Goal: Task Accomplishment & Management: Complete application form

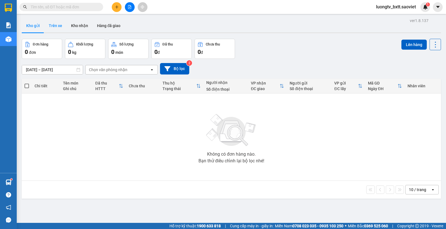
click at [55, 23] on button "Trên xe" at bounding box center [55, 25] width 22 height 13
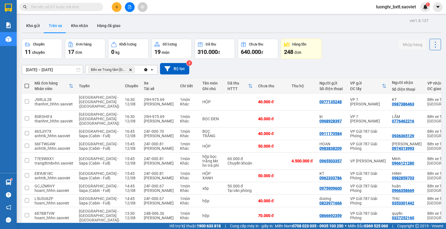
drag, startPoint x: 359, startPoint y: 53, endPoint x: 356, endPoint y: 56, distance: 4.7
click at [359, 55] on div "Chuyến 11 chuyến Đơn hàng 17 đơn Khối lượng 0 kg Số lượng 19 món Đã thu 310.000…" at bounding box center [231, 49] width 419 height 20
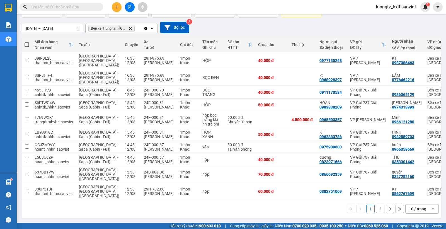
click at [376, 209] on button "2" at bounding box center [380, 209] width 8 height 8
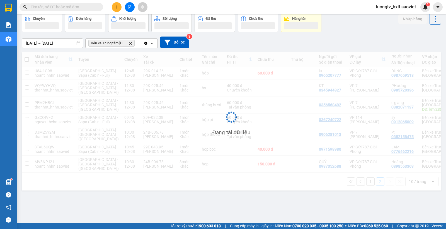
scroll to position [26, 0]
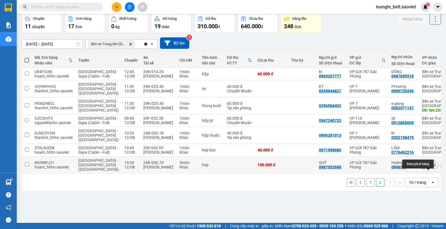
click at [433, 167] on icon at bounding box center [434, 165] width 3 height 4
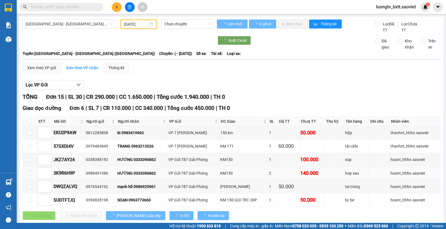
type input "[DATE]"
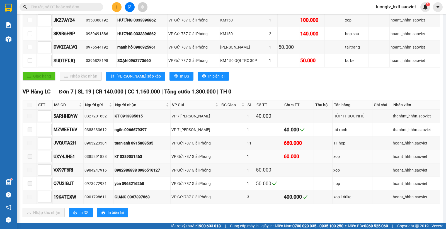
scroll to position [222, 0]
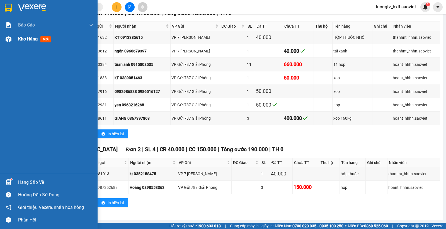
click at [28, 36] on span "Kho hàng" at bounding box center [28, 38] width 20 height 5
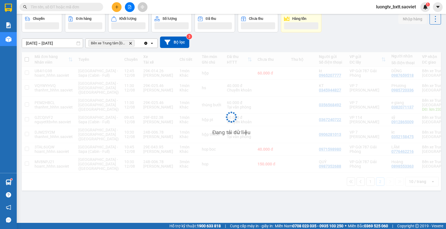
scroll to position [26, 0]
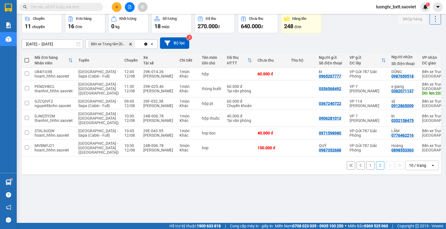
click at [366, 170] on button "1" at bounding box center [370, 165] width 8 height 8
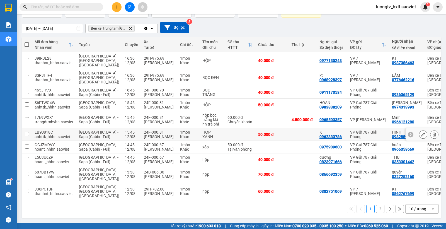
scroll to position [49, 0]
click at [376, 209] on button "2" at bounding box center [380, 209] width 8 height 8
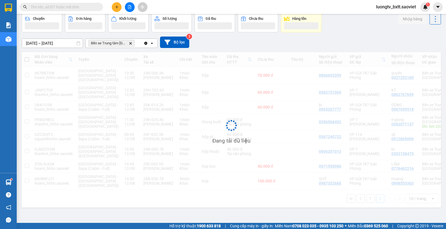
scroll to position [26, 0]
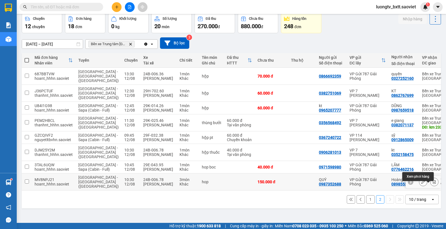
click at [431, 186] on button at bounding box center [435, 182] width 8 height 10
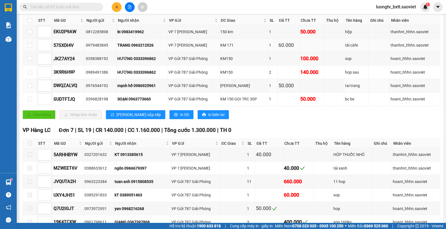
scroll to position [222, 0]
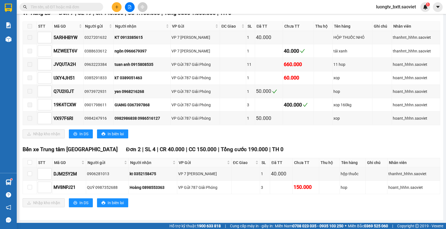
click at [83, 6] on input "text" at bounding box center [64, 7] width 66 height 6
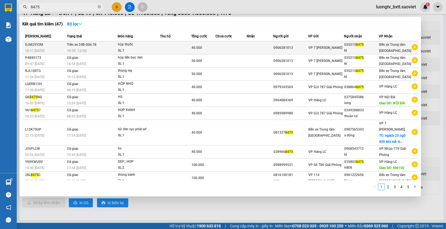
type input "8475"
click at [223, 45] on td at bounding box center [232, 47] width 32 height 13
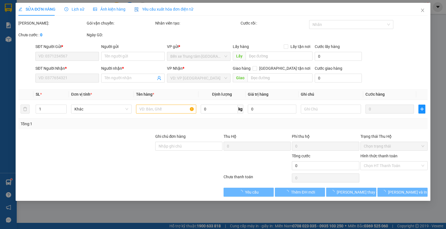
type input "0906281013"
type input "0352158475"
type input "kt"
type input "40.000"
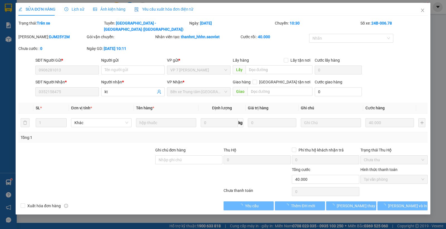
click at [73, 9] on span "Lịch sử" at bounding box center [74, 9] width 20 height 4
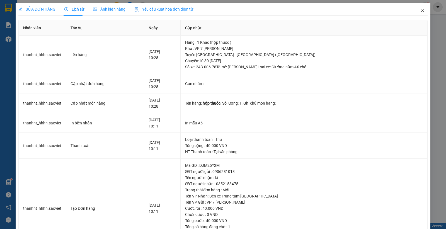
click at [421, 10] on icon "close" at bounding box center [423, 10] width 4 height 4
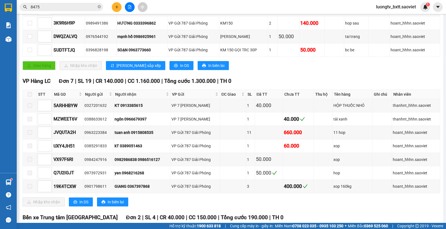
scroll to position [222, 0]
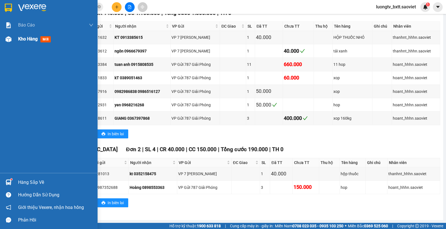
click at [19, 40] on span "Kho hàng" at bounding box center [28, 38] width 20 height 5
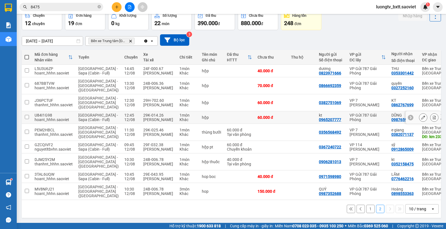
scroll to position [41, 0]
click at [288, 190] on td at bounding box center [302, 191] width 28 height 17
checkbox input "true"
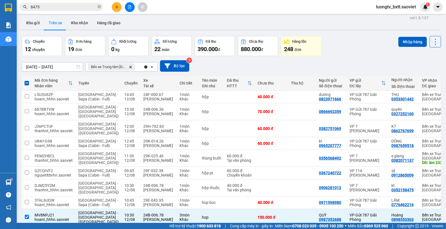
scroll to position [0, 0]
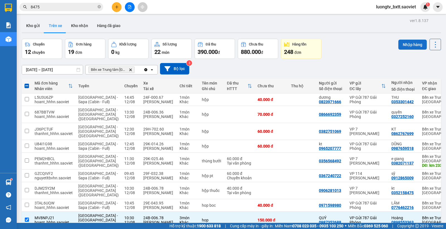
click at [404, 46] on button "Nhập hàng" at bounding box center [413, 45] width 28 height 10
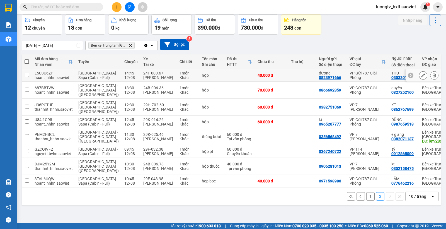
scroll to position [26, 0]
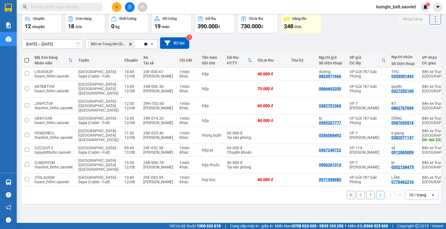
click at [71, 7] on input "text" at bounding box center [64, 7] width 66 height 6
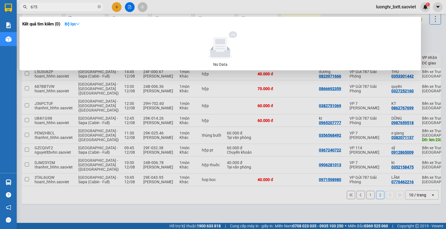
type input "6758"
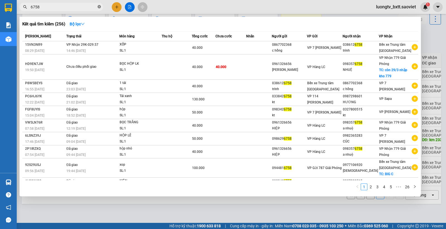
click at [100, 5] on icon "close-circle" at bounding box center [99, 6] width 3 height 3
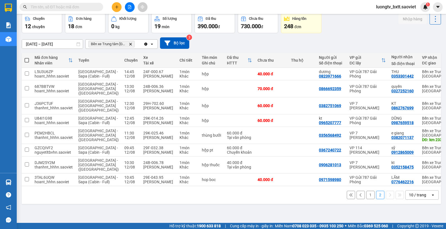
click at [59, 6] on input "text" at bounding box center [64, 7] width 66 height 6
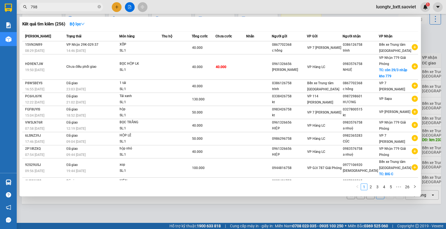
type input "7989"
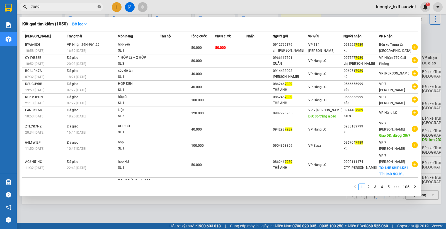
click at [101, 5] on span at bounding box center [99, 6] width 3 height 5
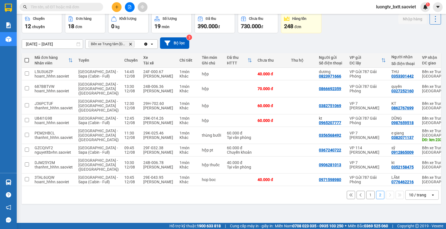
click at [366, 199] on button "1" at bounding box center [370, 195] width 8 height 8
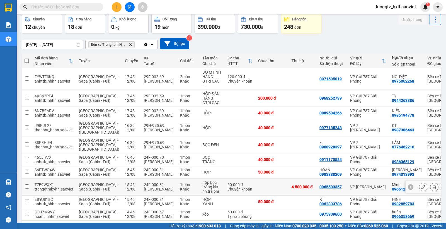
scroll to position [58, 0]
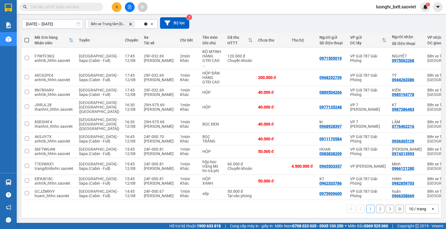
click at [377, 213] on div "1 2 10 / trang open" at bounding box center [231, 208] width 415 height 9
click at [376, 209] on button "2" at bounding box center [380, 209] width 8 height 8
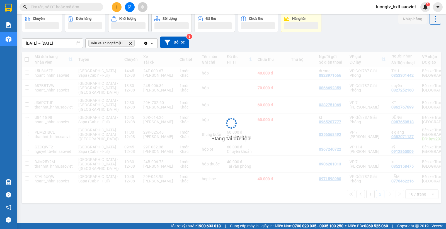
scroll to position [26, 0]
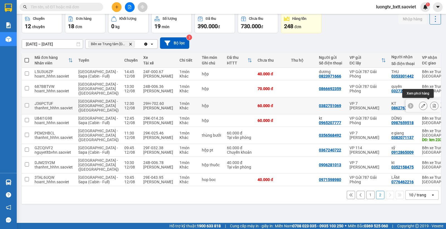
click at [433, 104] on icon at bounding box center [435, 106] width 4 height 4
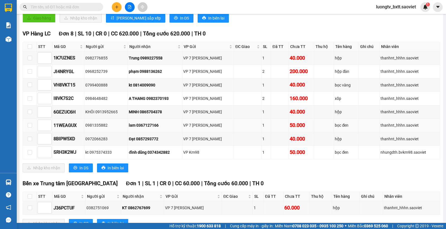
scroll to position [154, 0]
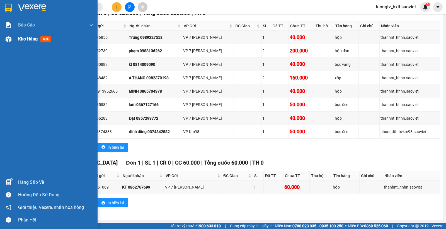
click at [25, 37] on span "Kho hàng" at bounding box center [28, 38] width 20 height 5
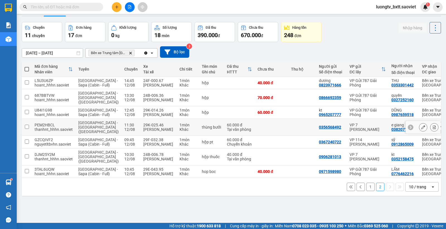
scroll to position [26, 0]
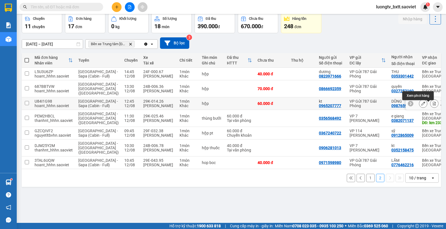
click at [433, 105] on icon at bounding box center [434, 104] width 3 height 4
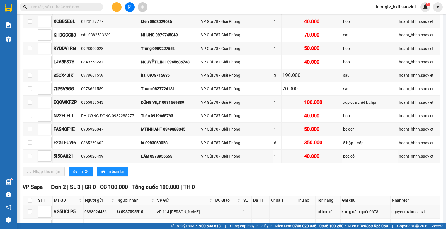
scroll to position [263, 0]
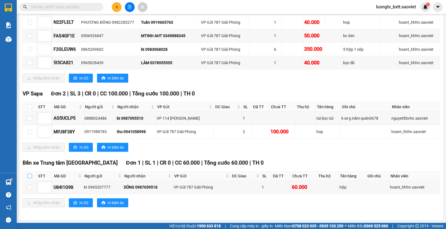
click at [29, 177] on input "checkbox" at bounding box center [30, 176] width 4 height 4
checkbox input "true"
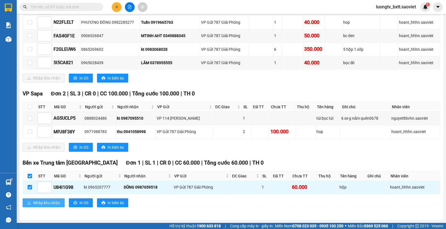
click at [38, 205] on span "Nhập kho nhận" at bounding box center [46, 203] width 27 height 6
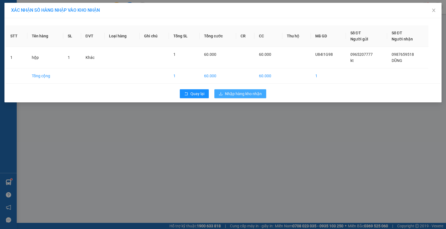
click at [239, 90] on button "Nhập hàng kho nhận" at bounding box center [240, 93] width 52 height 9
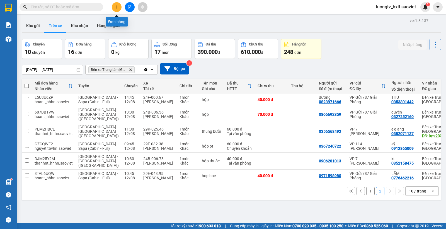
click at [115, 6] on icon "plus" at bounding box center [117, 7] width 4 height 4
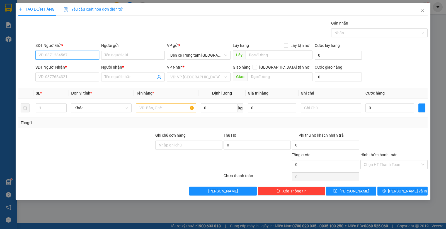
click at [83, 55] on input "SĐT Người Gửi *" at bounding box center [67, 55] width 64 height 9
type input "0329328027"
click at [137, 59] on input "Người gửi" at bounding box center [133, 55] width 64 height 9
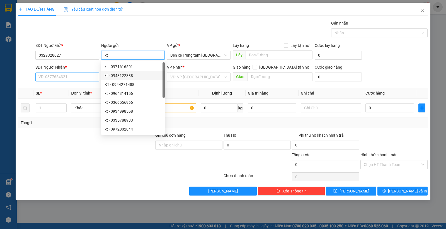
type input "kt"
click at [87, 79] on input "SĐT Người Nhận *" at bounding box center [67, 77] width 64 height 9
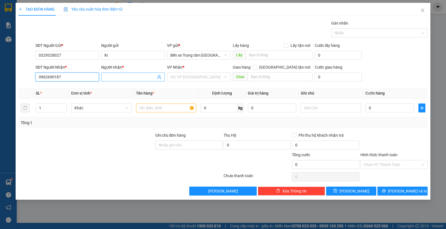
type input "0962690187"
click at [121, 77] on input "Người nhận *" at bounding box center [130, 77] width 51 height 6
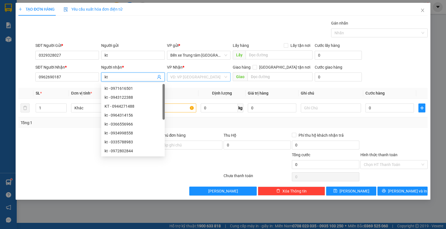
type input "kt"
click at [175, 80] on input "search" at bounding box center [196, 77] width 53 height 8
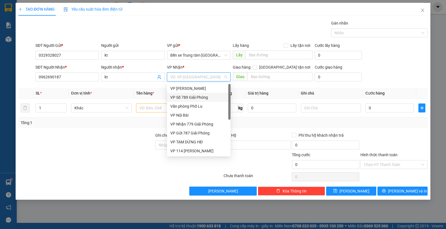
click at [198, 94] on div "VP Số 789 Giải Phóng" at bounding box center [198, 97] width 57 height 6
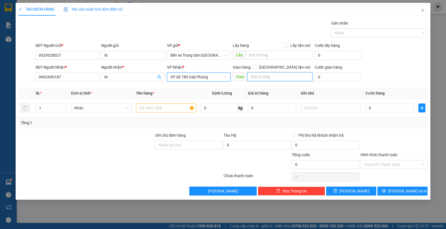
click at [293, 74] on input "text" at bounding box center [280, 76] width 65 height 9
type input "km14"
click at [178, 109] on input "text" at bounding box center [166, 107] width 60 height 9
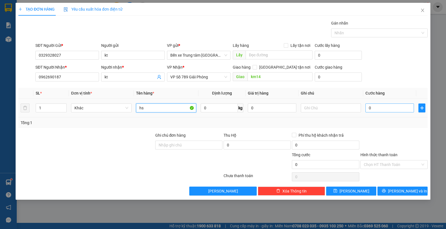
type input "hs"
click at [371, 105] on input "0" at bounding box center [390, 107] width 49 height 9
type input "5"
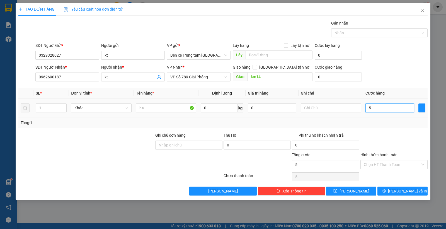
type input "50"
type input "50.000"
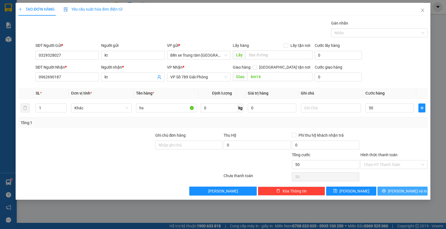
type input "50.000"
click at [406, 193] on span "[PERSON_NAME] và In" at bounding box center [407, 191] width 39 height 6
